Goal: Information Seeking & Learning: Learn about a topic

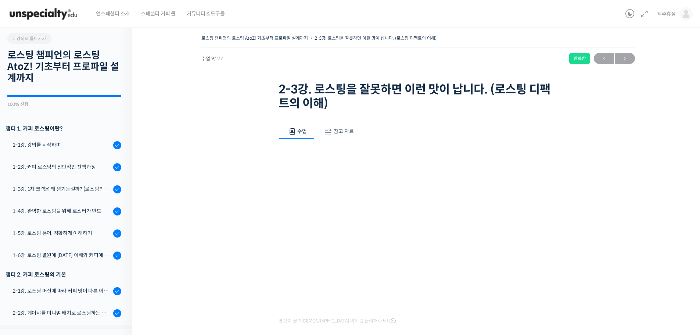
scroll to position [297, 0]
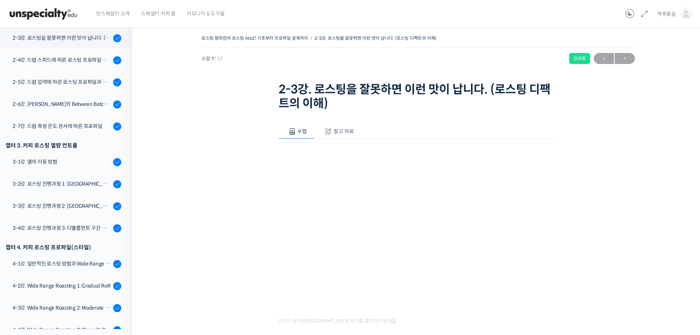
scroll to position [297, 0]
click at [626, 55] on span "→" at bounding box center [625, 59] width 20 height 10
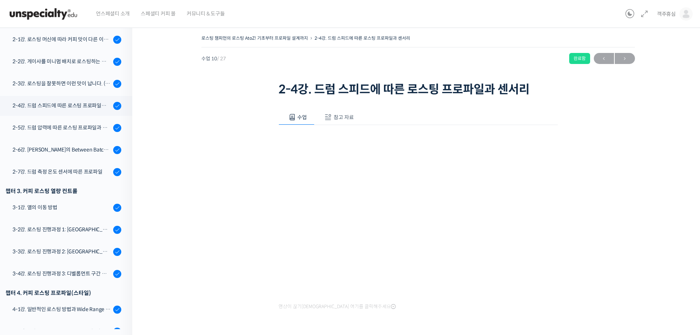
scroll to position [319, 0]
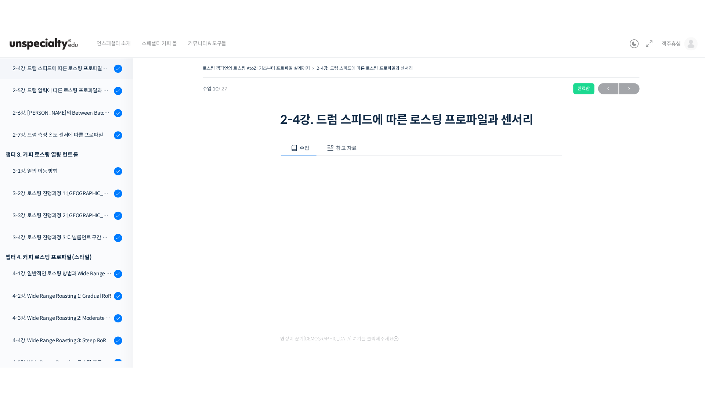
scroll to position [319, 0]
